Goal: Book appointment/travel/reservation

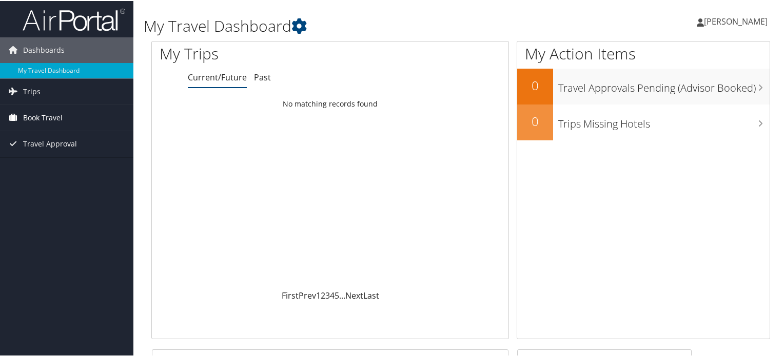
click at [95, 119] on link "Book Travel" at bounding box center [66, 117] width 133 height 26
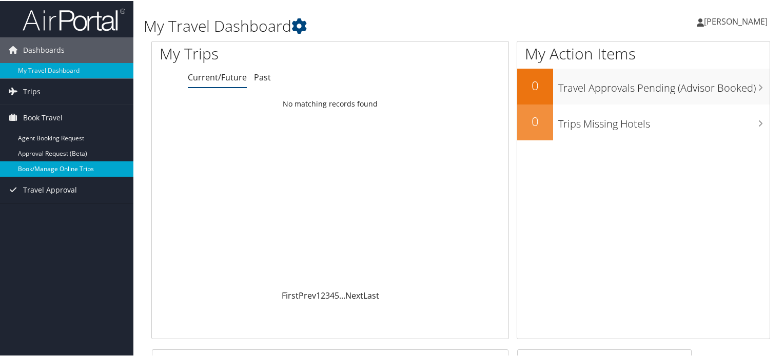
click at [77, 164] on link "Book/Manage Online Trips" at bounding box center [66, 168] width 133 height 15
